Goal: Find specific page/section: Find specific page/section

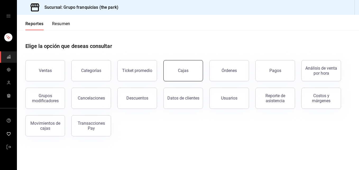
click at [182, 68] on div "Cajas" at bounding box center [183, 70] width 11 height 5
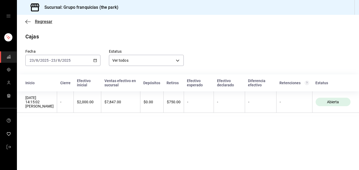
click at [44, 20] on span "Regresar" at bounding box center [43, 21] width 17 height 5
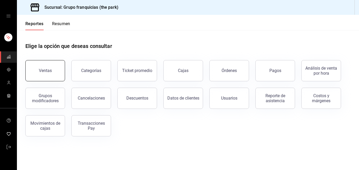
click at [50, 70] on div "Ventas" at bounding box center [45, 70] width 13 height 5
